Goal: Navigation & Orientation: Find specific page/section

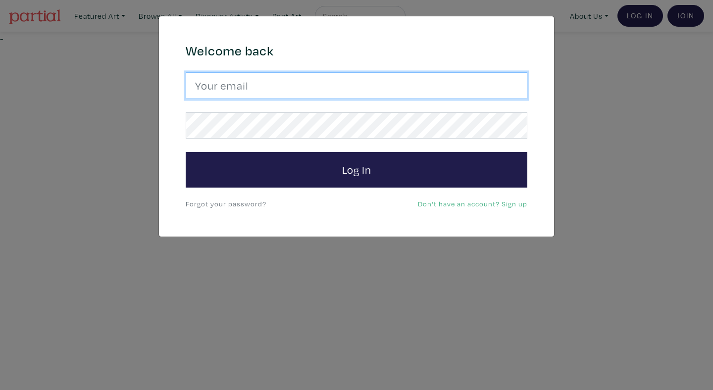
click at [328, 90] on input "email" at bounding box center [357, 85] width 342 height 27
type input "anoomub45@gmail.com"
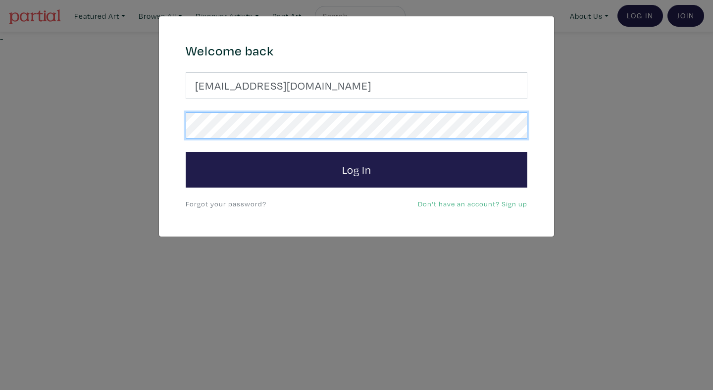
click at [186, 152] on button "Log In" at bounding box center [357, 170] width 342 height 36
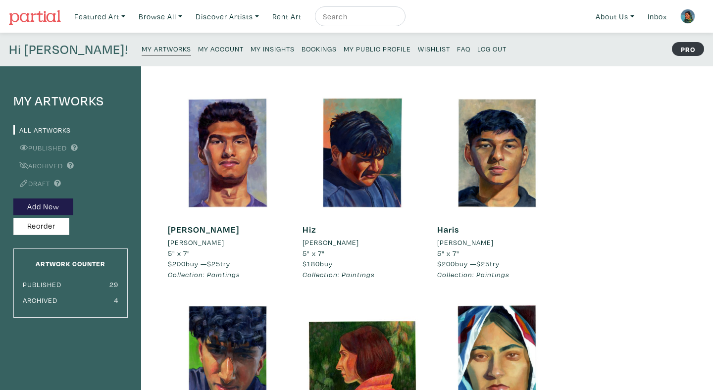
click at [251, 48] on small "My Insights" at bounding box center [273, 48] width 44 height 9
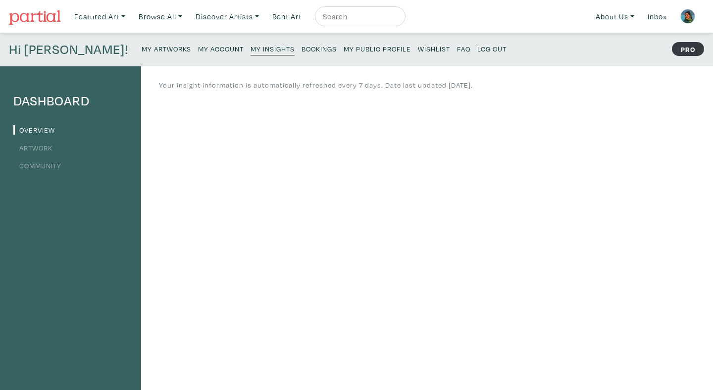
click at [302, 46] on small "Bookings" at bounding box center [319, 48] width 35 height 9
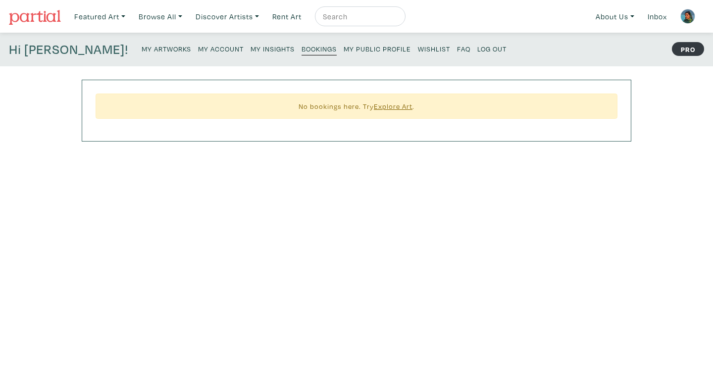
click at [41, 11] on img at bounding box center [35, 17] width 52 height 15
